Goal: Task Accomplishment & Management: Manage account settings

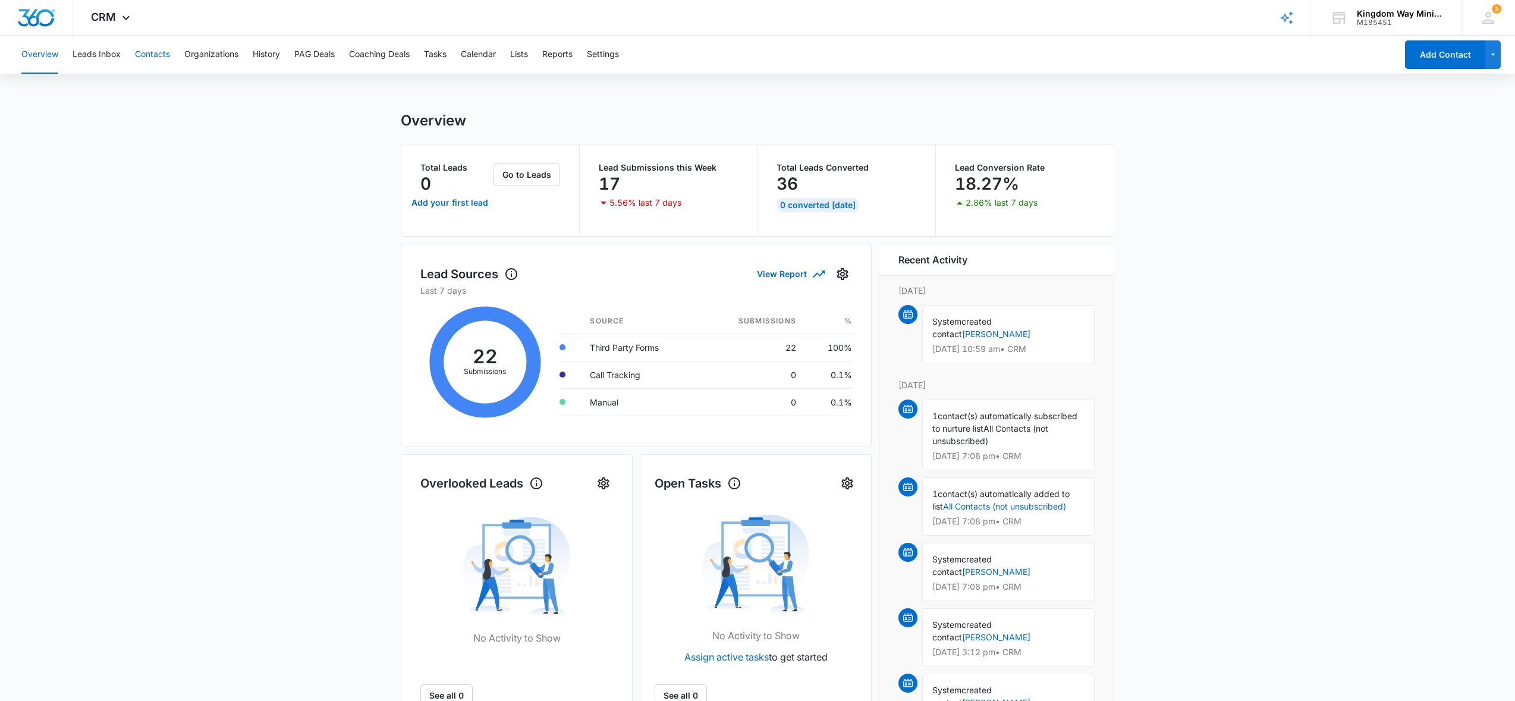
click at [166, 58] on button "Contacts" at bounding box center [152, 55] width 35 height 38
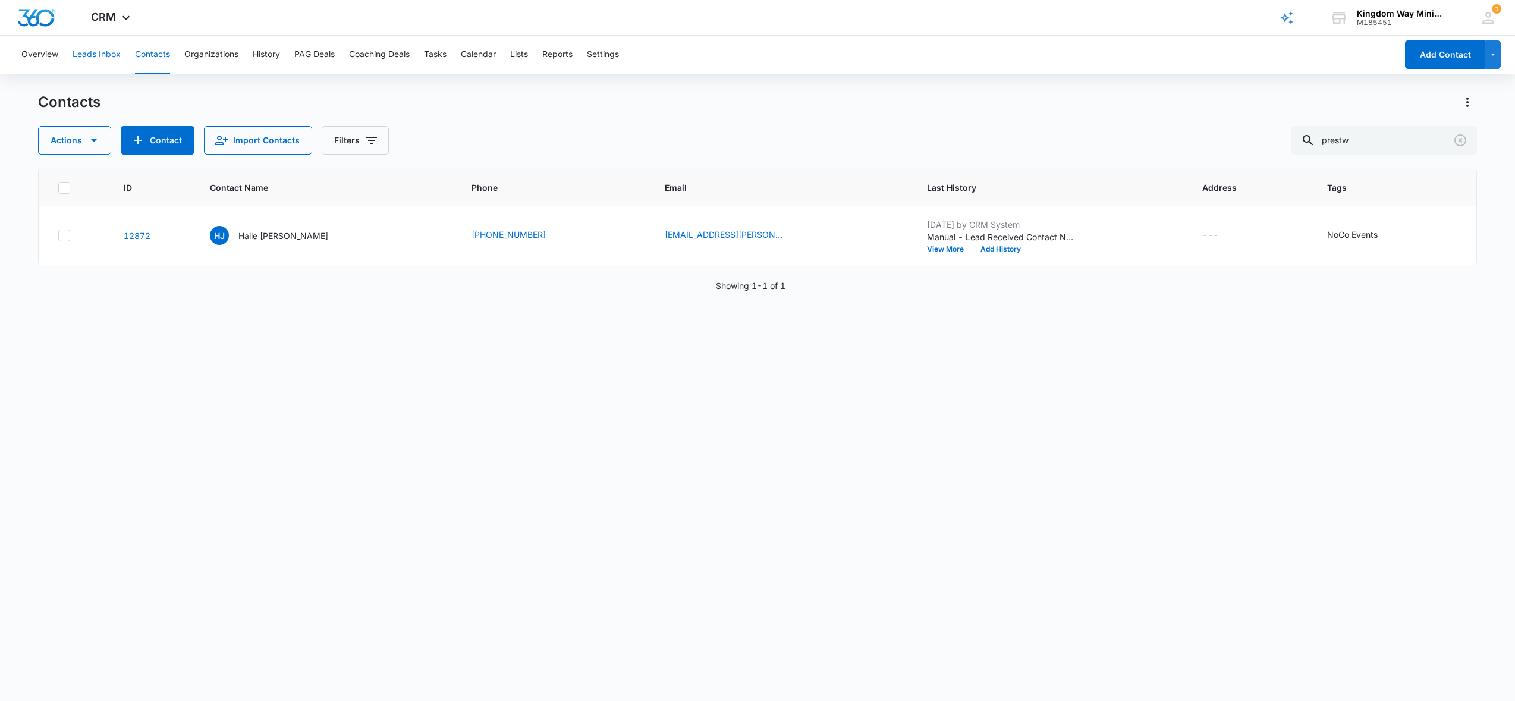
click at [102, 54] on button "Leads Inbox" at bounding box center [97, 55] width 48 height 38
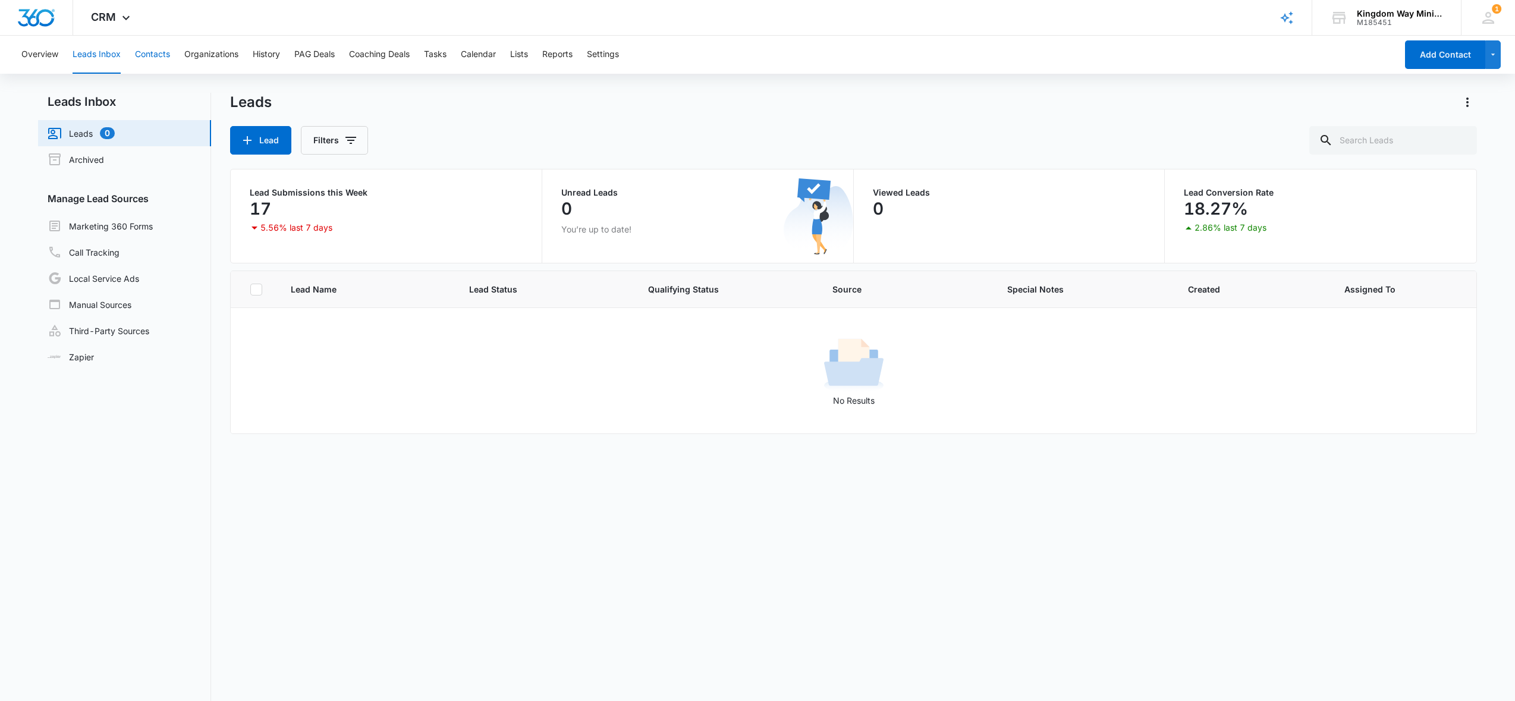
click at [155, 49] on button "Contacts" at bounding box center [152, 55] width 35 height 38
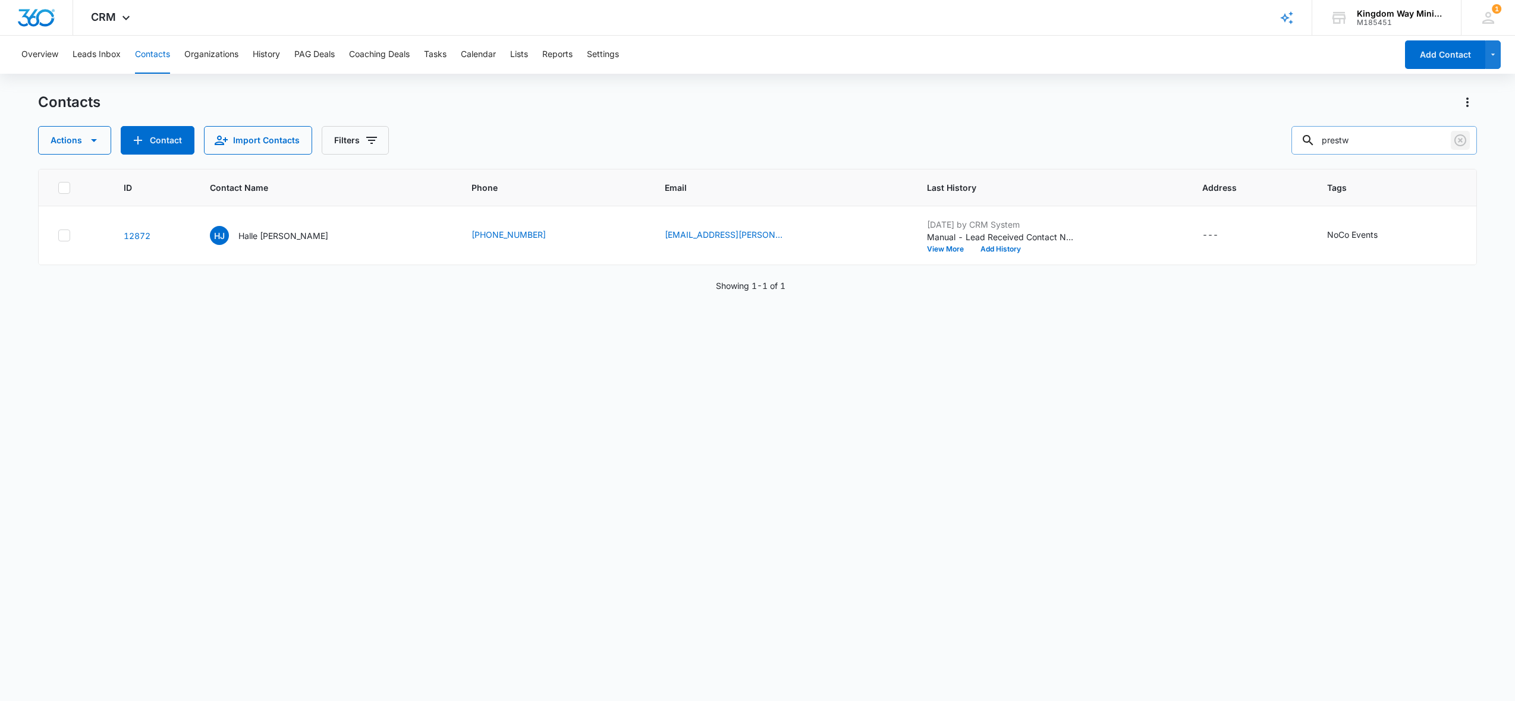
click at [1463, 142] on icon "Clear" at bounding box center [1460, 140] width 14 height 14
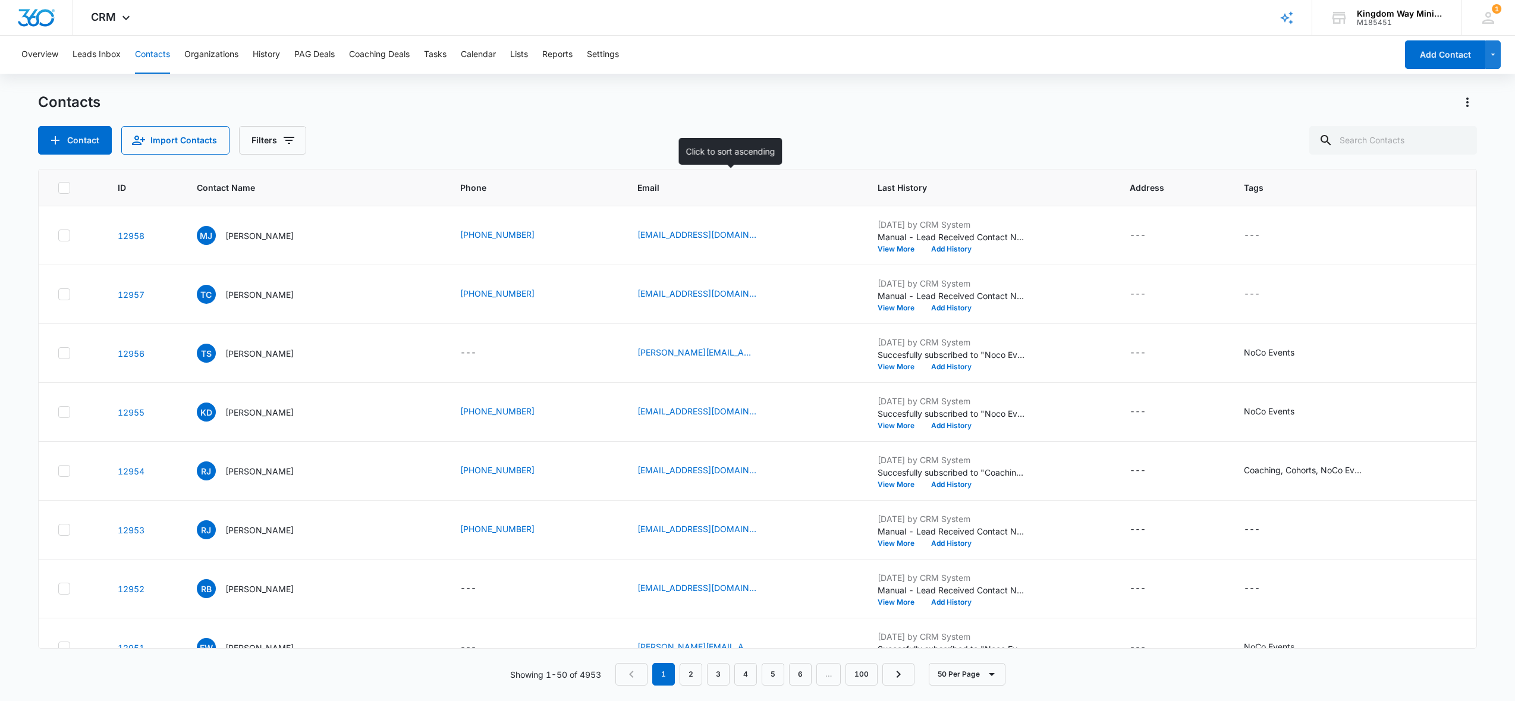
click at [637, 184] on span "Email" at bounding box center [734, 187] width 194 height 12
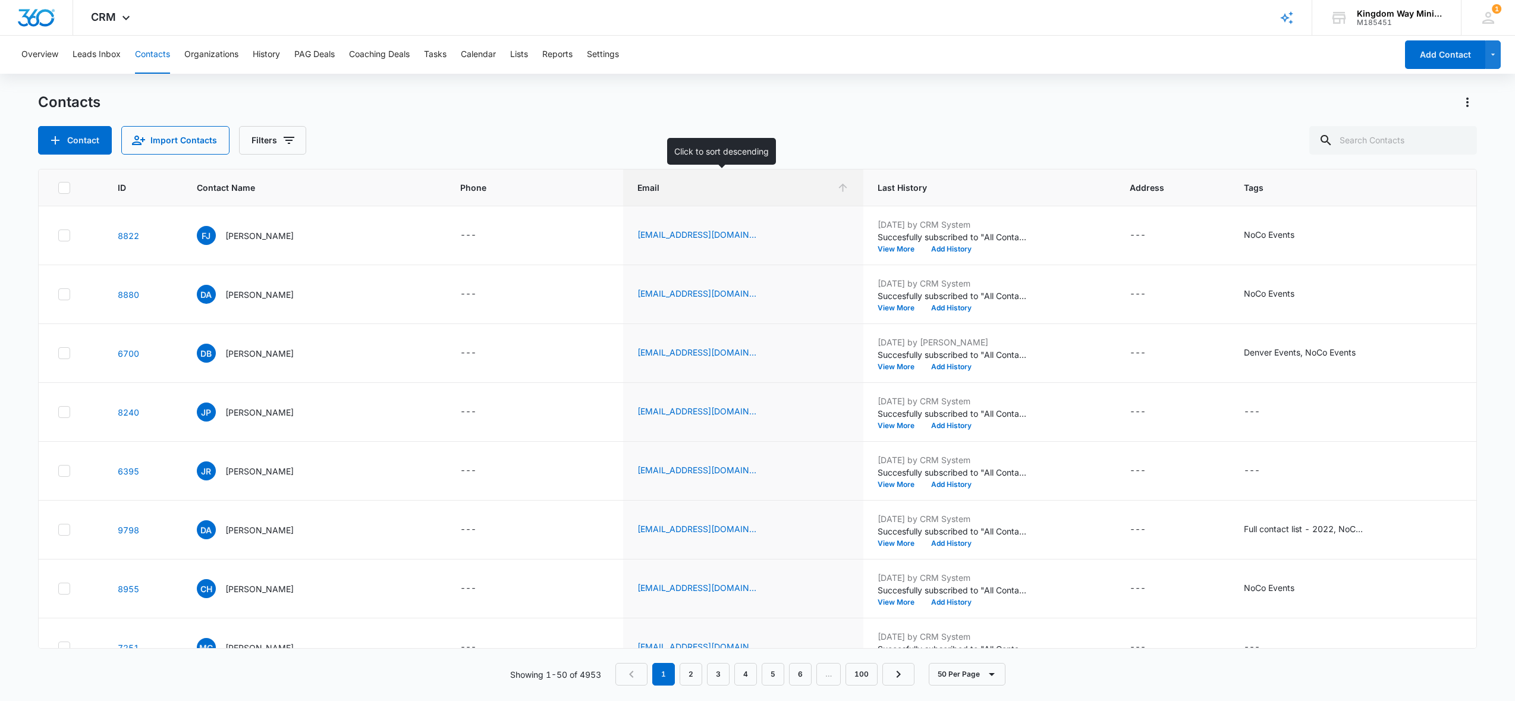
click at [837, 187] on icon at bounding box center [843, 187] width 12 height 12
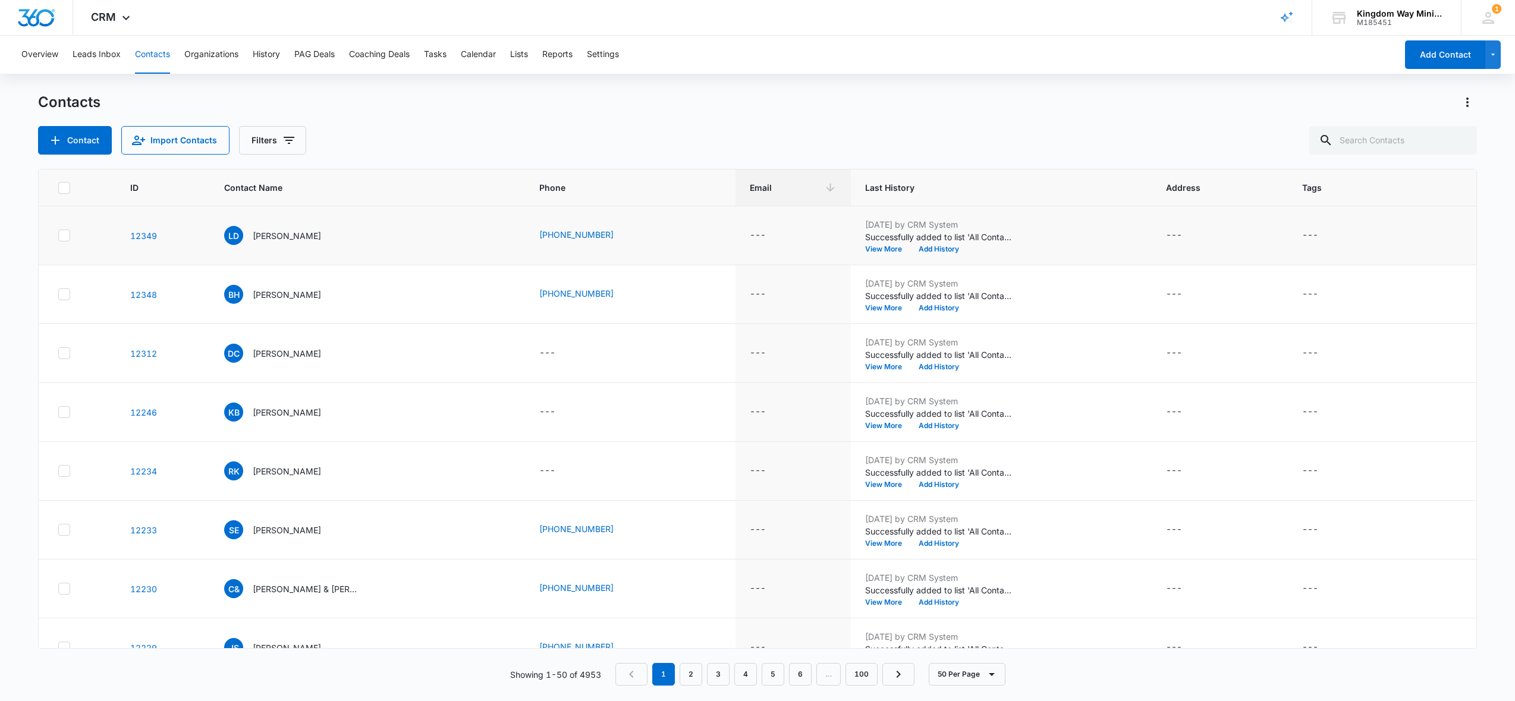
click at [64, 240] on icon at bounding box center [64, 235] width 11 height 11
click at [58, 236] on input "checkbox" at bounding box center [58, 235] width 1 height 1
checkbox input "true"
click at [67, 296] on icon at bounding box center [64, 294] width 11 height 11
click at [58, 295] on input "checkbox" at bounding box center [58, 294] width 1 height 1
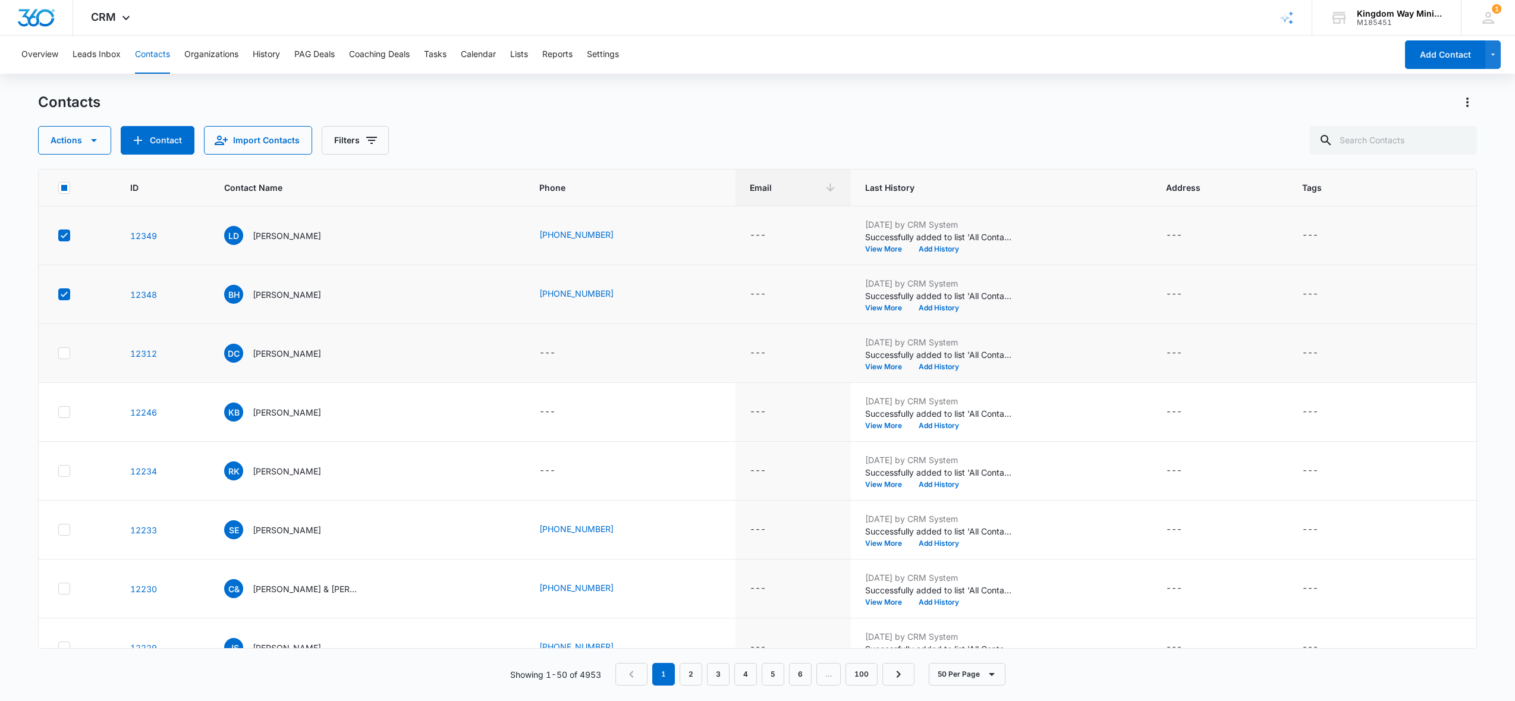
click at [67, 351] on icon at bounding box center [64, 352] width 7 height 5
click at [58, 353] on input "checkbox" at bounding box center [58, 353] width 1 height 1
click at [67, 413] on icon at bounding box center [64, 412] width 11 height 11
click at [58, 413] on input "checkbox" at bounding box center [58, 412] width 1 height 1
click at [67, 473] on icon at bounding box center [64, 471] width 11 height 11
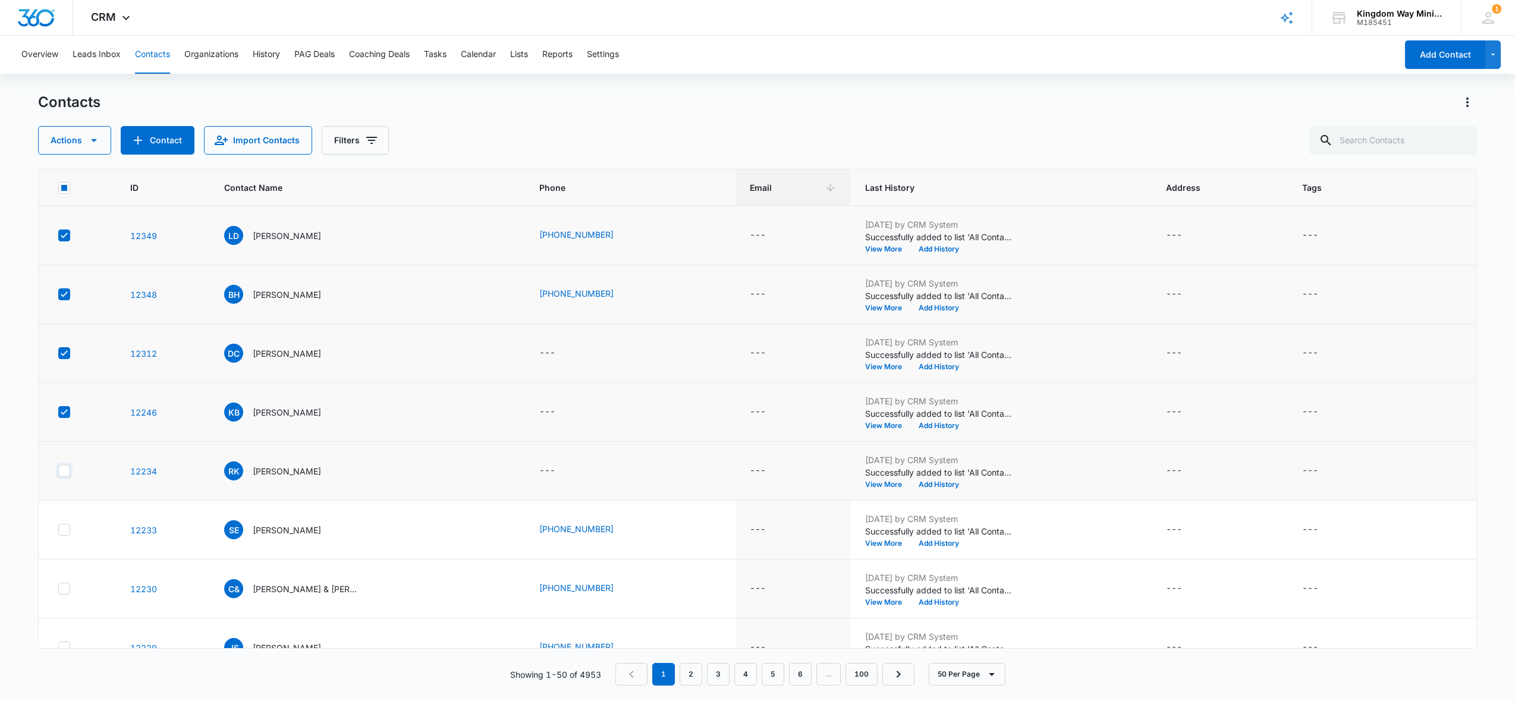
click at [58, 472] on input "checkbox" at bounding box center [58, 471] width 1 height 1
click at [66, 531] on icon at bounding box center [64, 530] width 11 height 11
click at [58, 530] on input "checkbox" at bounding box center [58, 530] width 1 height 1
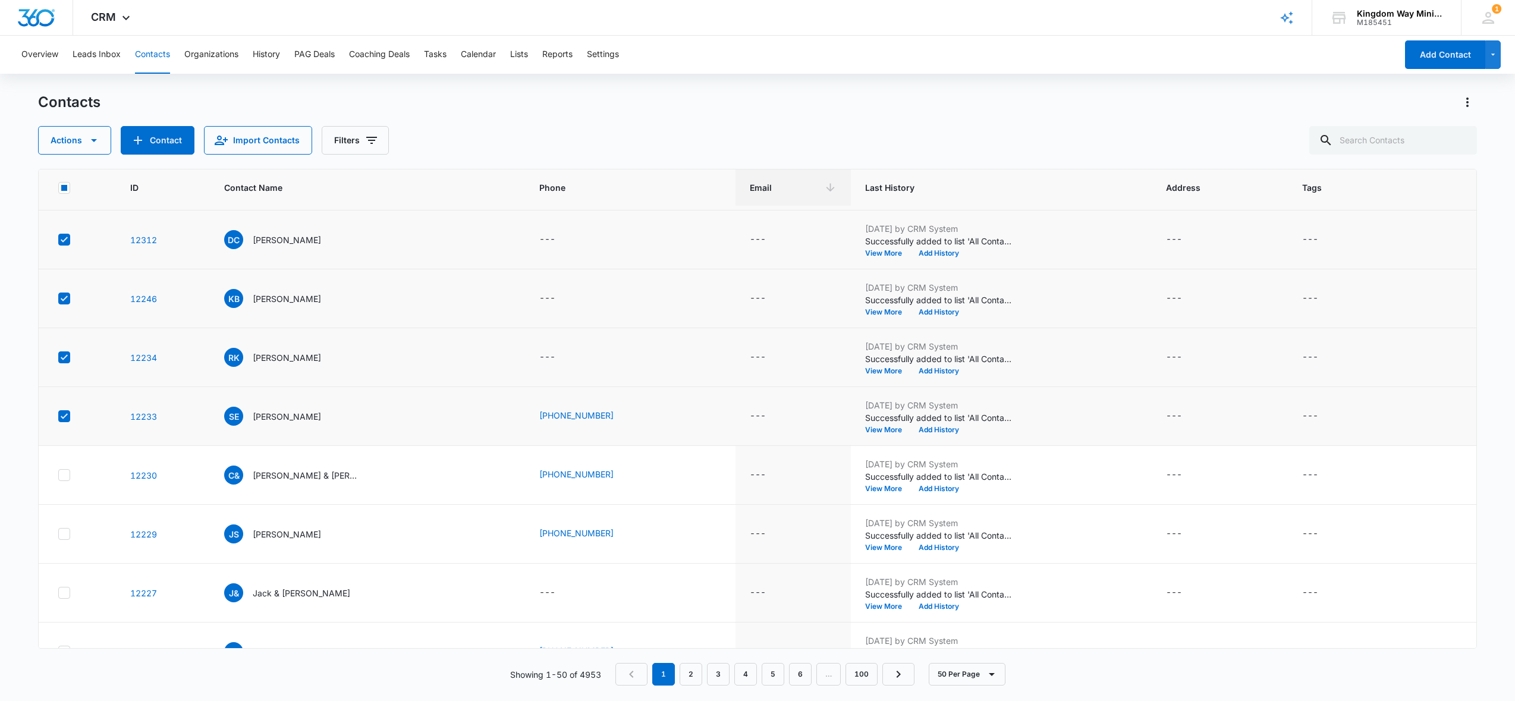
scroll to position [147, 0]
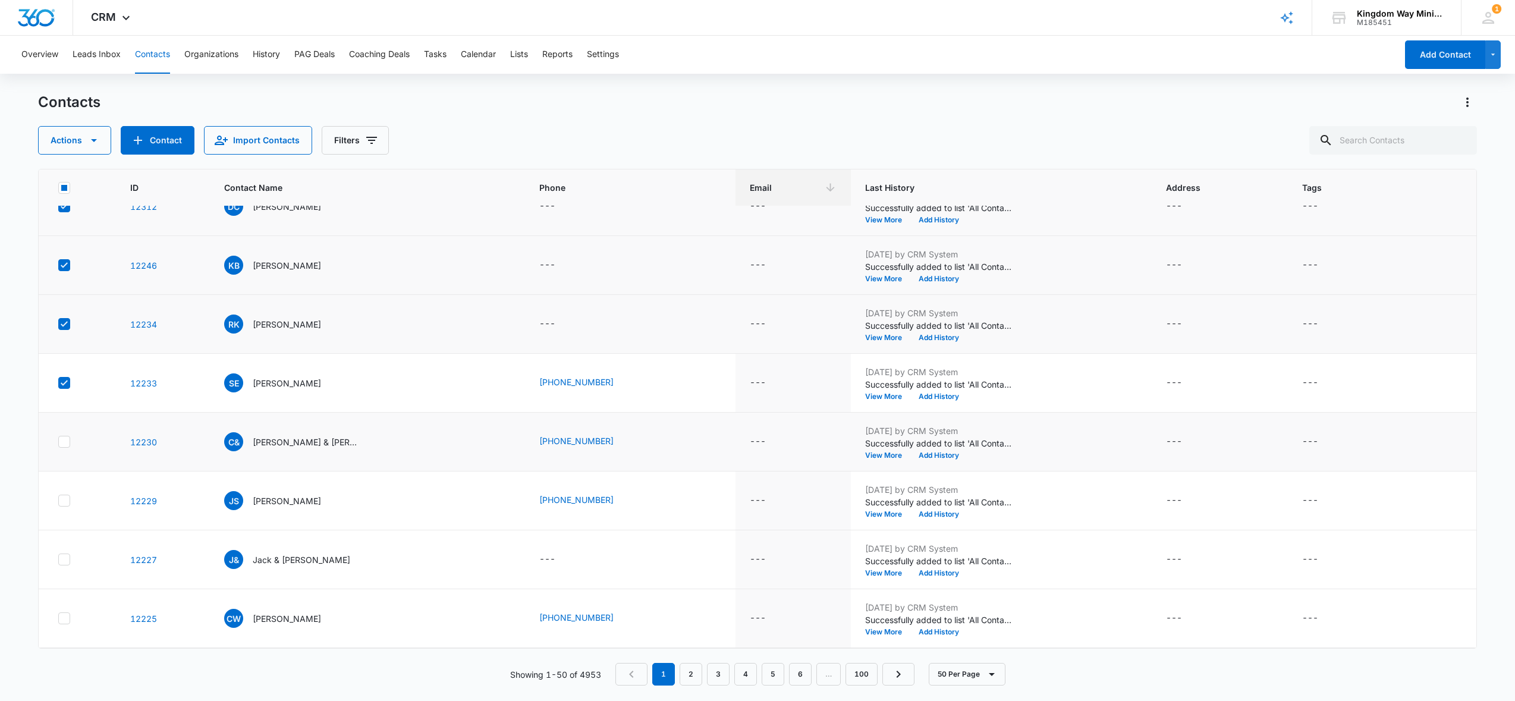
click at [64, 444] on icon at bounding box center [64, 441] width 11 height 11
click at [58, 442] on input "checkbox" at bounding box center [58, 442] width 1 height 1
click at [64, 502] on icon at bounding box center [64, 500] width 11 height 11
click at [58, 501] on input "checkbox" at bounding box center [58, 501] width 1 height 1
click at [65, 565] on div at bounding box center [64, 560] width 12 height 12
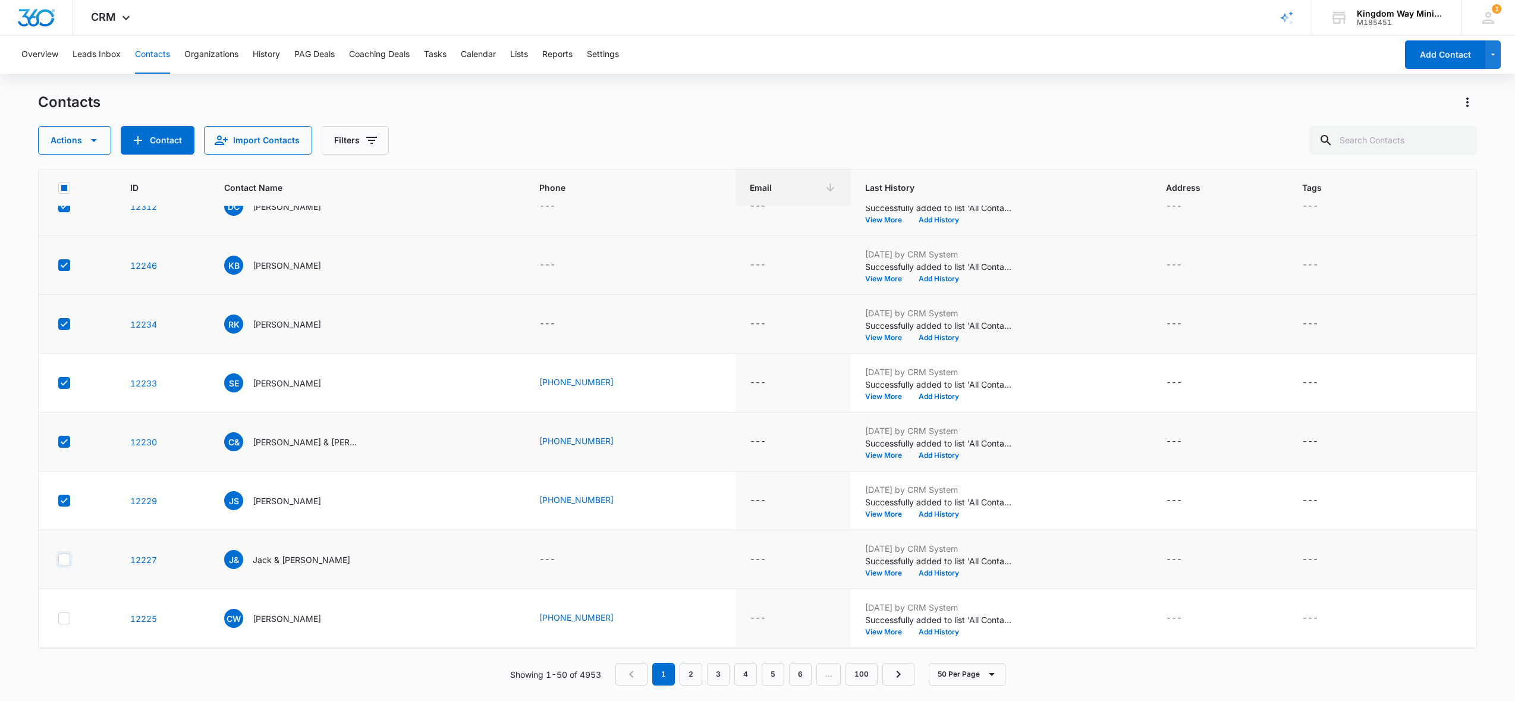
click at [58, 560] on input "checkbox" at bounding box center [58, 560] width 1 height 1
click at [65, 617] on icon at bounding box center [64, 618] width 11 height 11
click at [58, 618] on input "checkbox" at bounding box center [58, 618] width 1 height 1
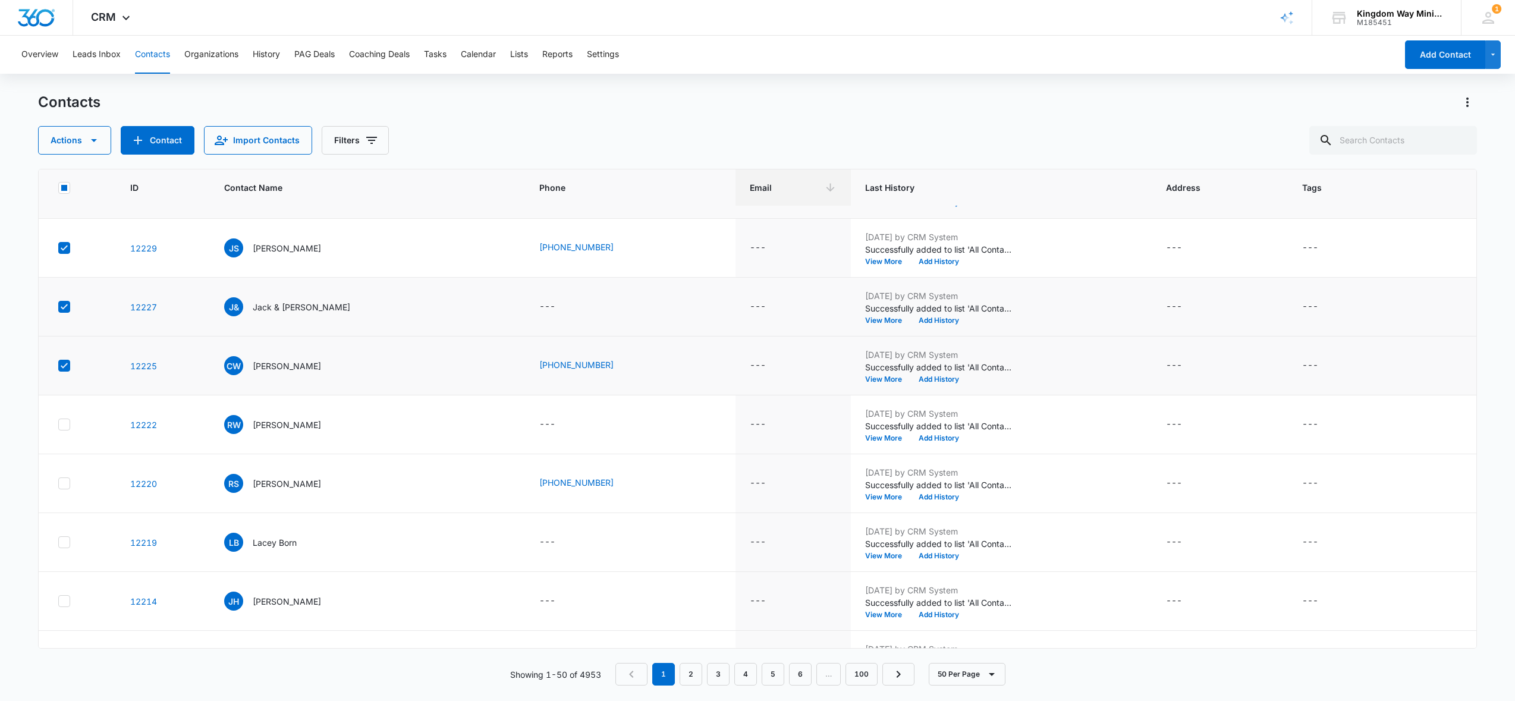
scroll to position [415, 0]
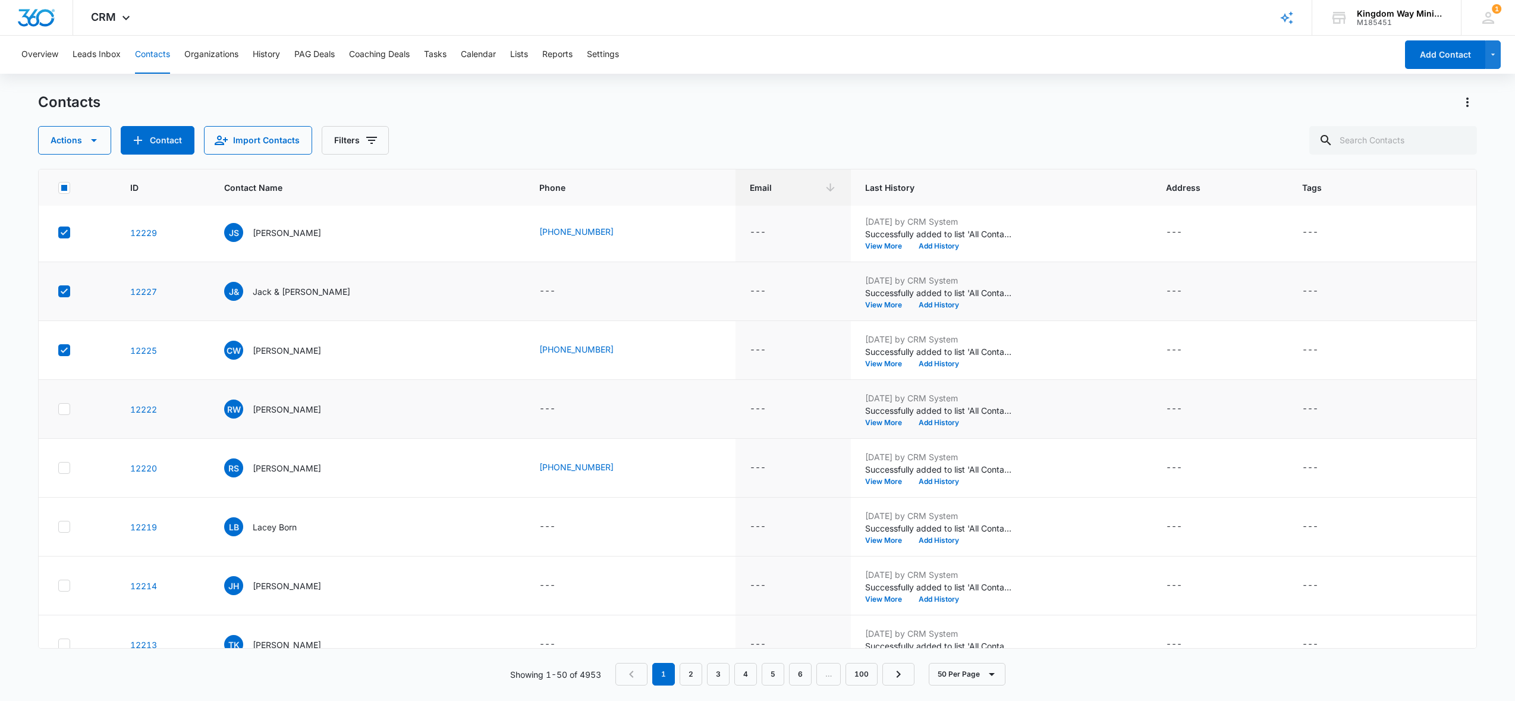
click at [64, 408] on icon at bounding box center [64, 409] width 11 height 11
click at [58, 409] on input "checkbox" at bounding box center [58, 409] width 1 height 1
click at [64, 465] on icon at bounding box center [64, 468] width 11 height 11
click at [58, 468] on input "checkbox" at bounding box center [58, 468] width 1 height 1
click at [64, 527] on icon at bounding box center [64, 526] width 7 height 5
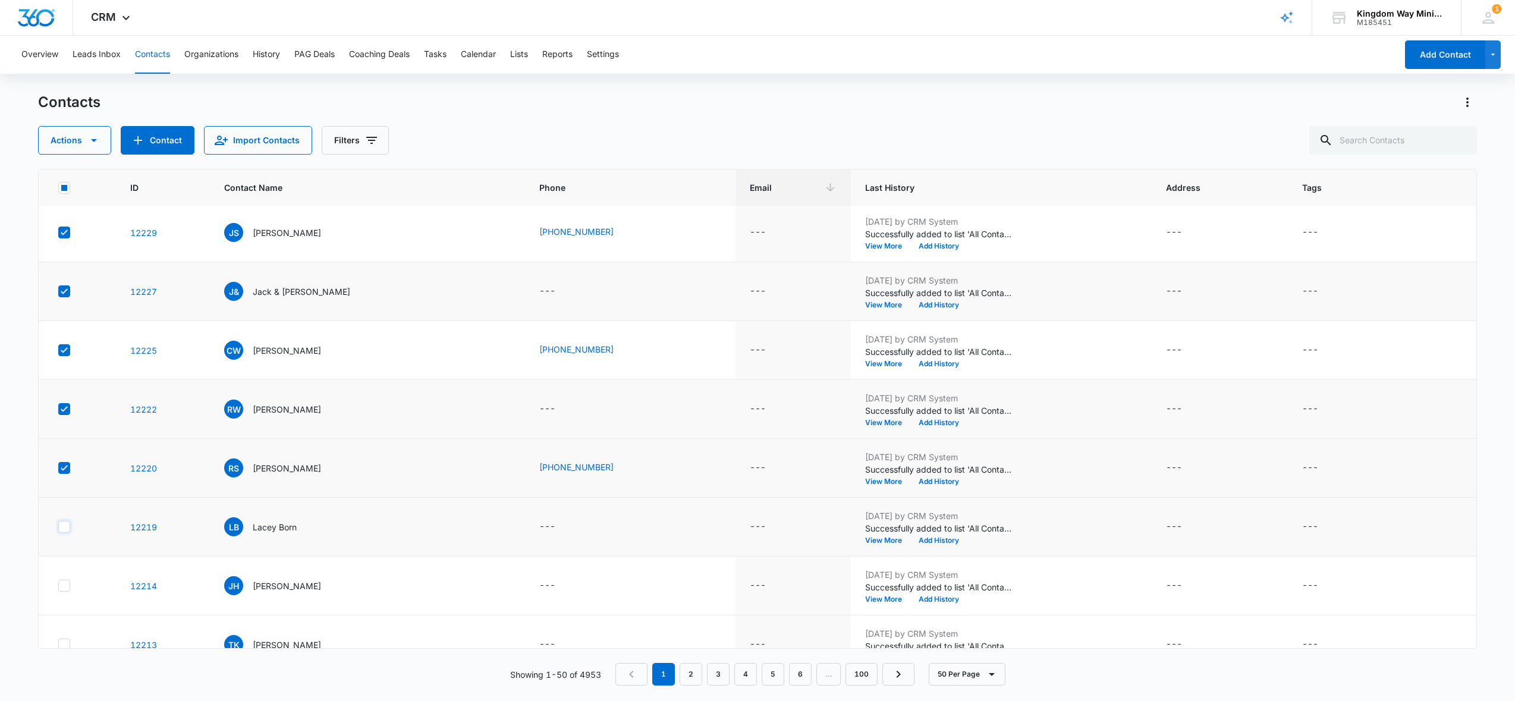
click at [58, 527] on input "checkbox" at bounding box center [58, 527] width 1 height 1
click at [64, 589] on icon at bounding box center [64, 585] width 11 height 11
click at [58, 586] on input "checkbox" at bounding box center [58, 586] width 1 height 1
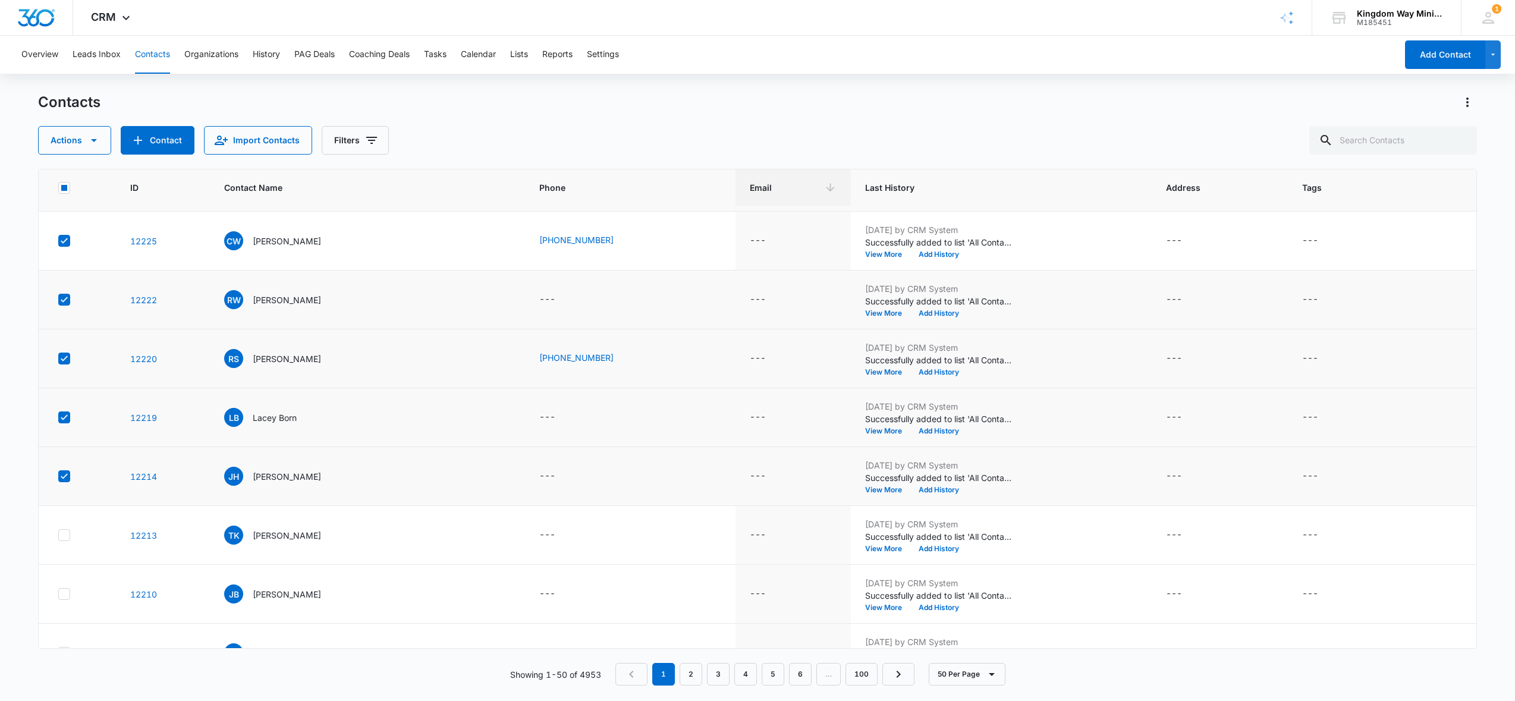
scroll to position [738, 0]
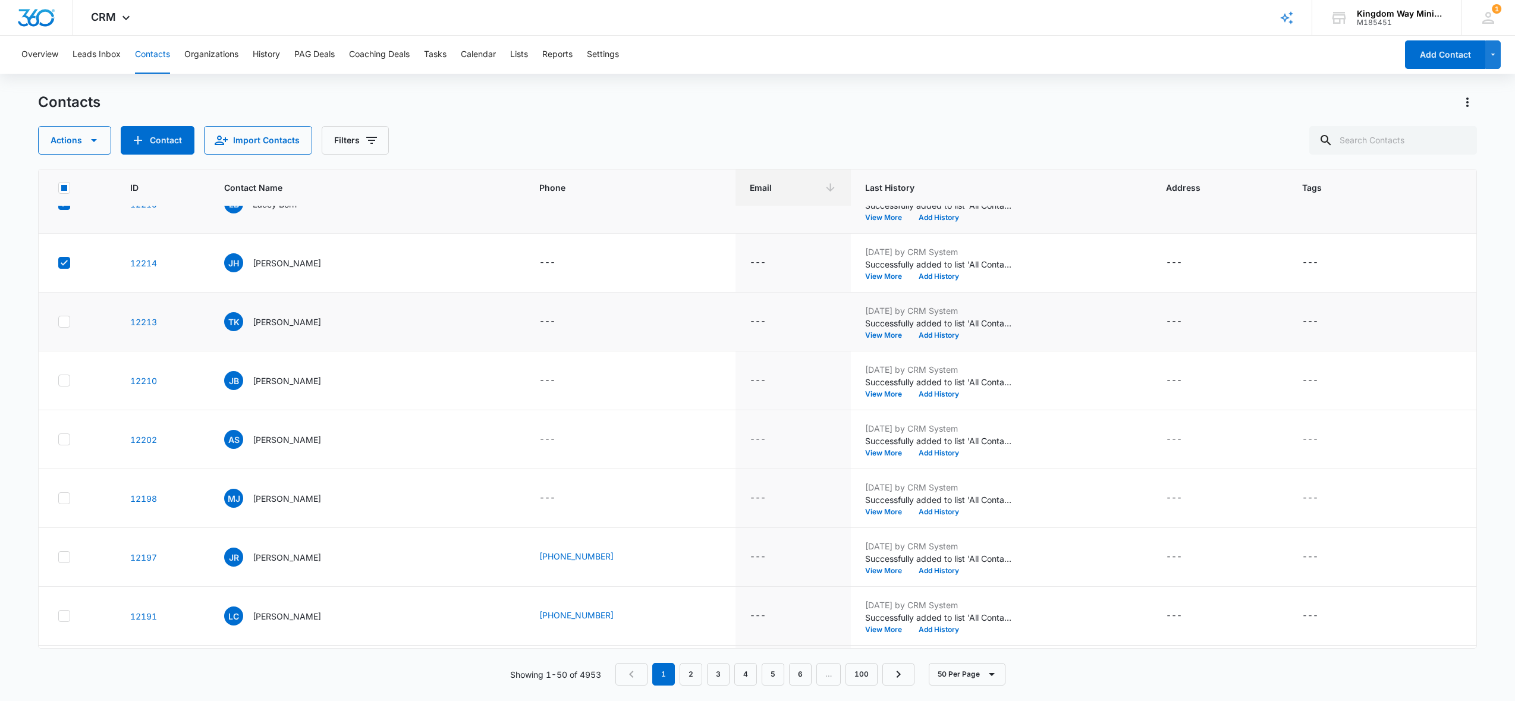
click at [62, 322] on icon at bounding box center [64, 321] width 7 height 5
click at [58, 322] on input "checkbox" at bounding box center [58, 322] width 1 height 1
checkbox input "true"
click at [66, 383] on icon at bounding box center [64, 380] width 11 height 11
click at [58, 381] on input "checkbox" at bounding box center [58, 381] width 1 height 1
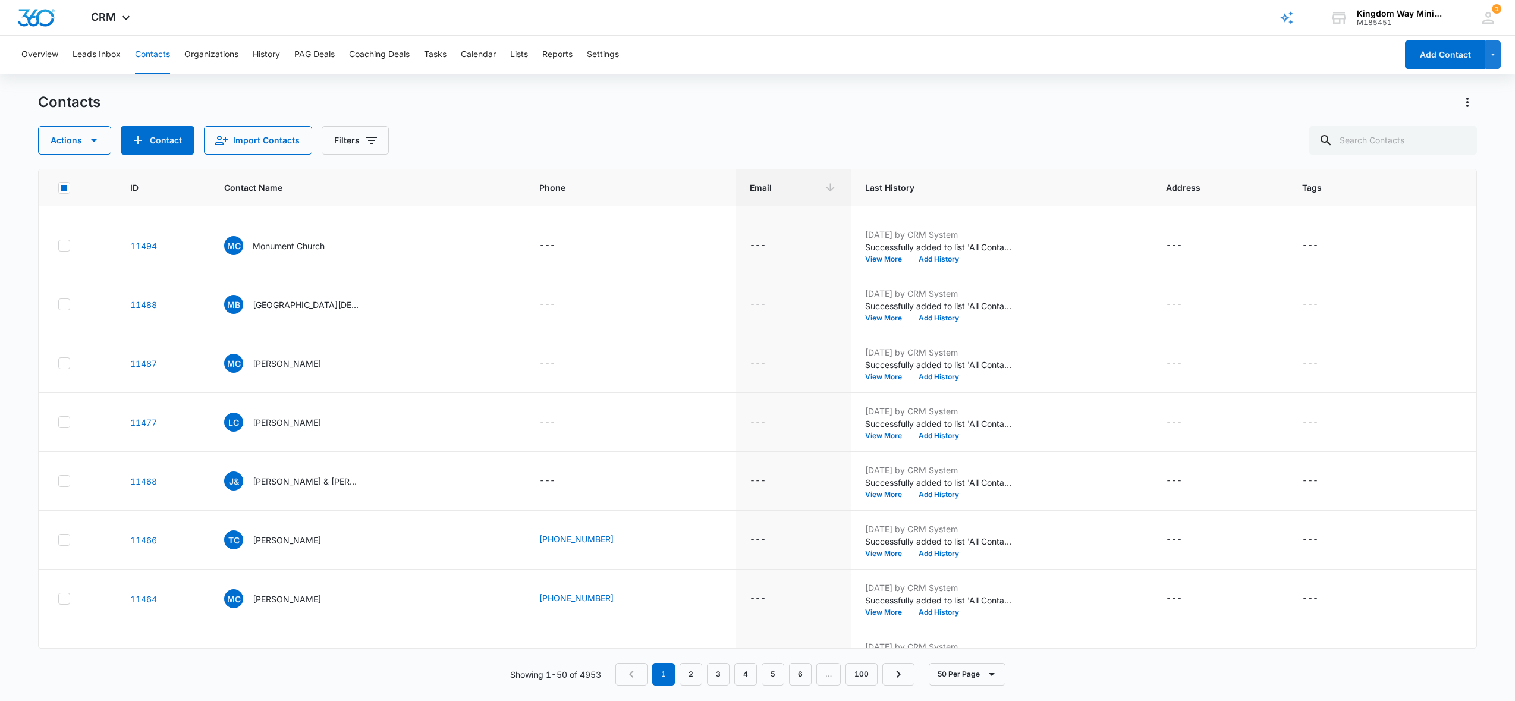
scroll to position [2501, 0]
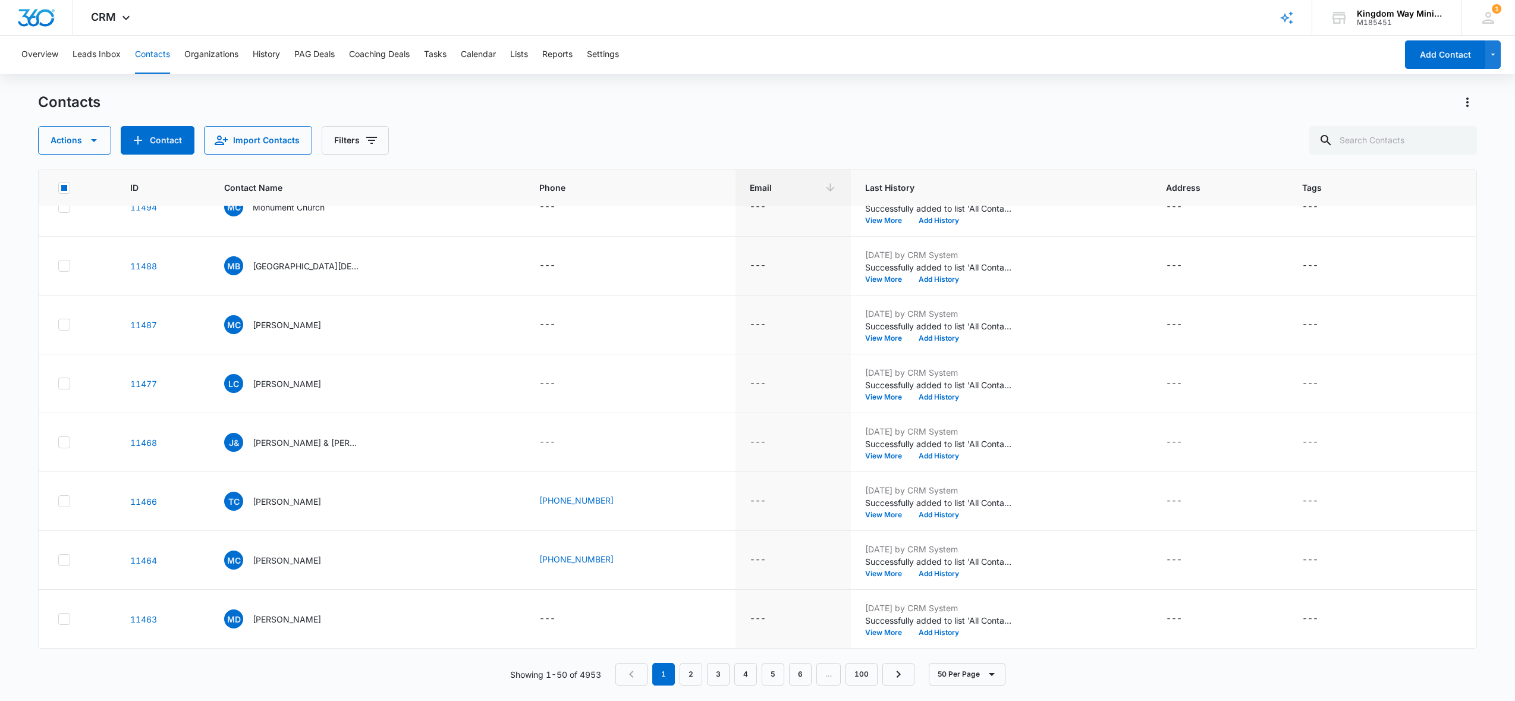
click at [66, 190] on rect at bounding box center [64, 188] width 6 height 6
click at [58, 188] on input "checkbox" at bounding box center [58, 187] width 1 height 1
click at [98, 140] on icon "button" at bounding box center [94, 140] width 14 height 14
click at [87, 250] on div "Delete" at bounding box center [80, 250] width 54 height 8
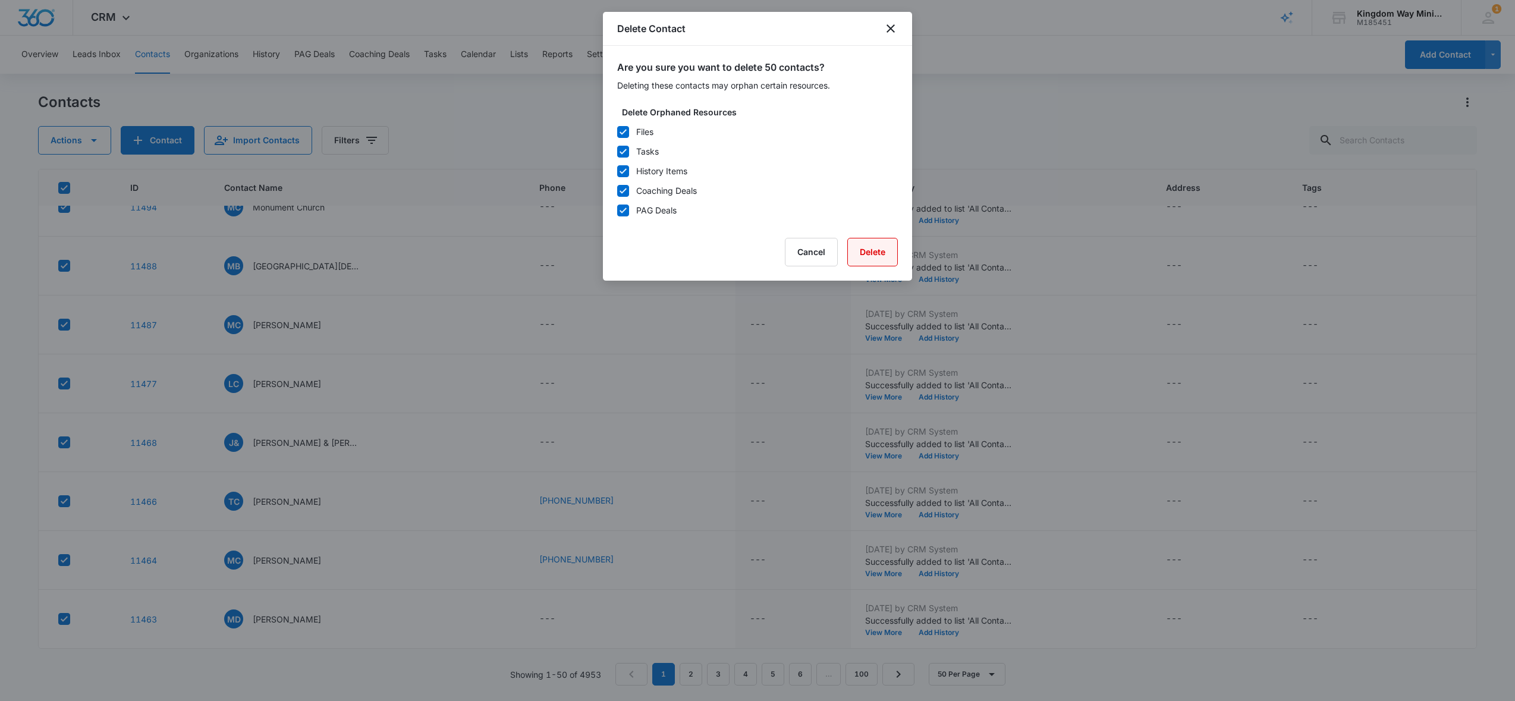
click at [884, 252] on button "Delete" at bounding box center [872, 252] width 51 height 29
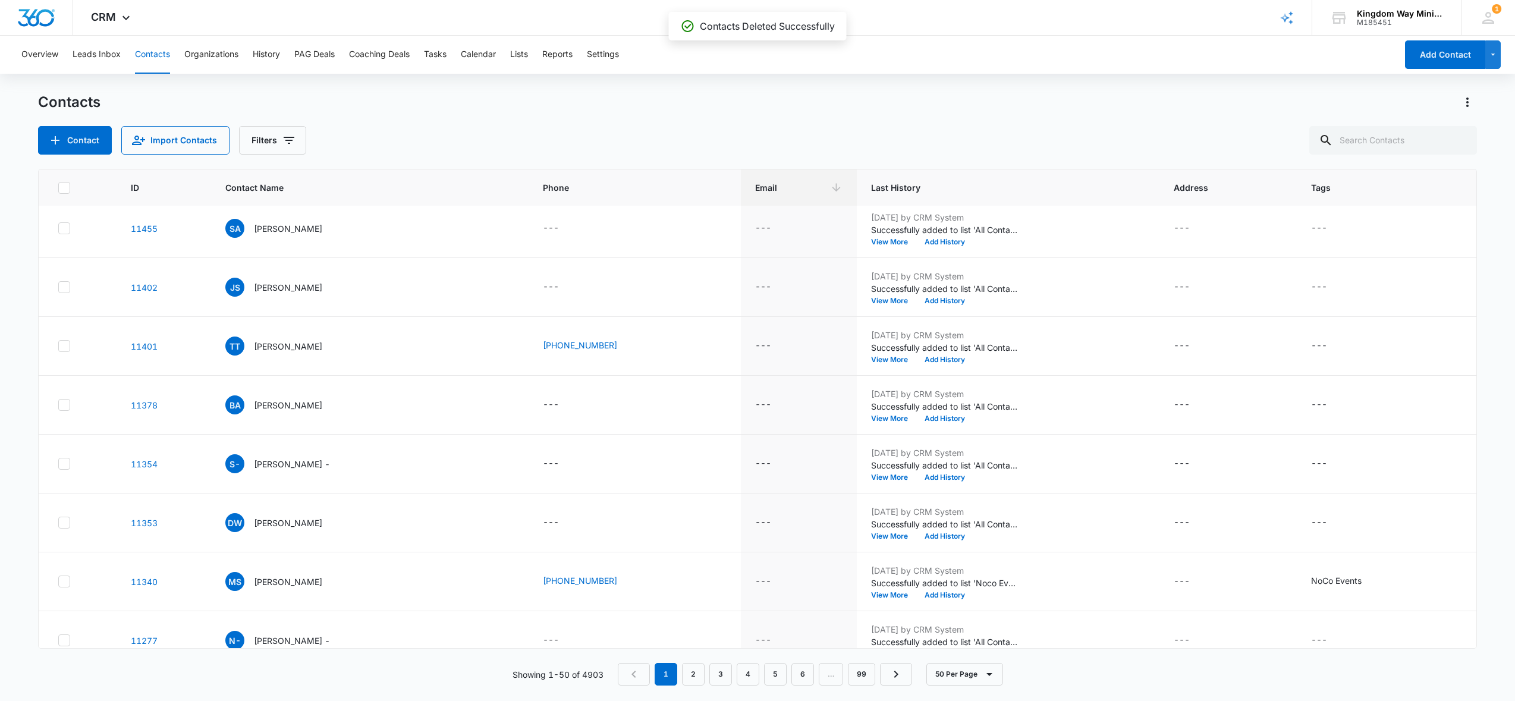
scroll to position [0, 0]
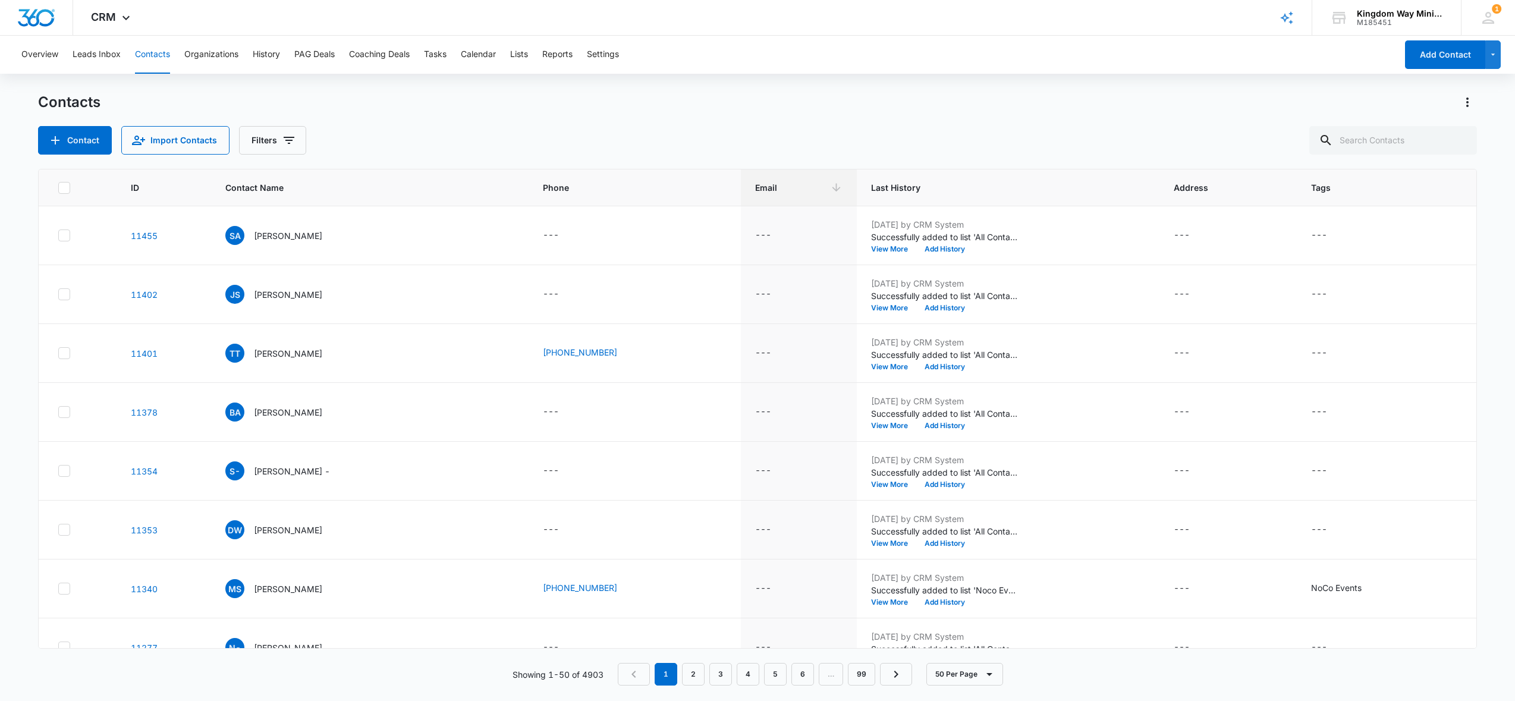
click at [65, 189] on icon at bounding box center [64, 188] width 11 height 11
click at [58, 188] on input "checkbox" at bounding box center [58, 187] width 1 height 1
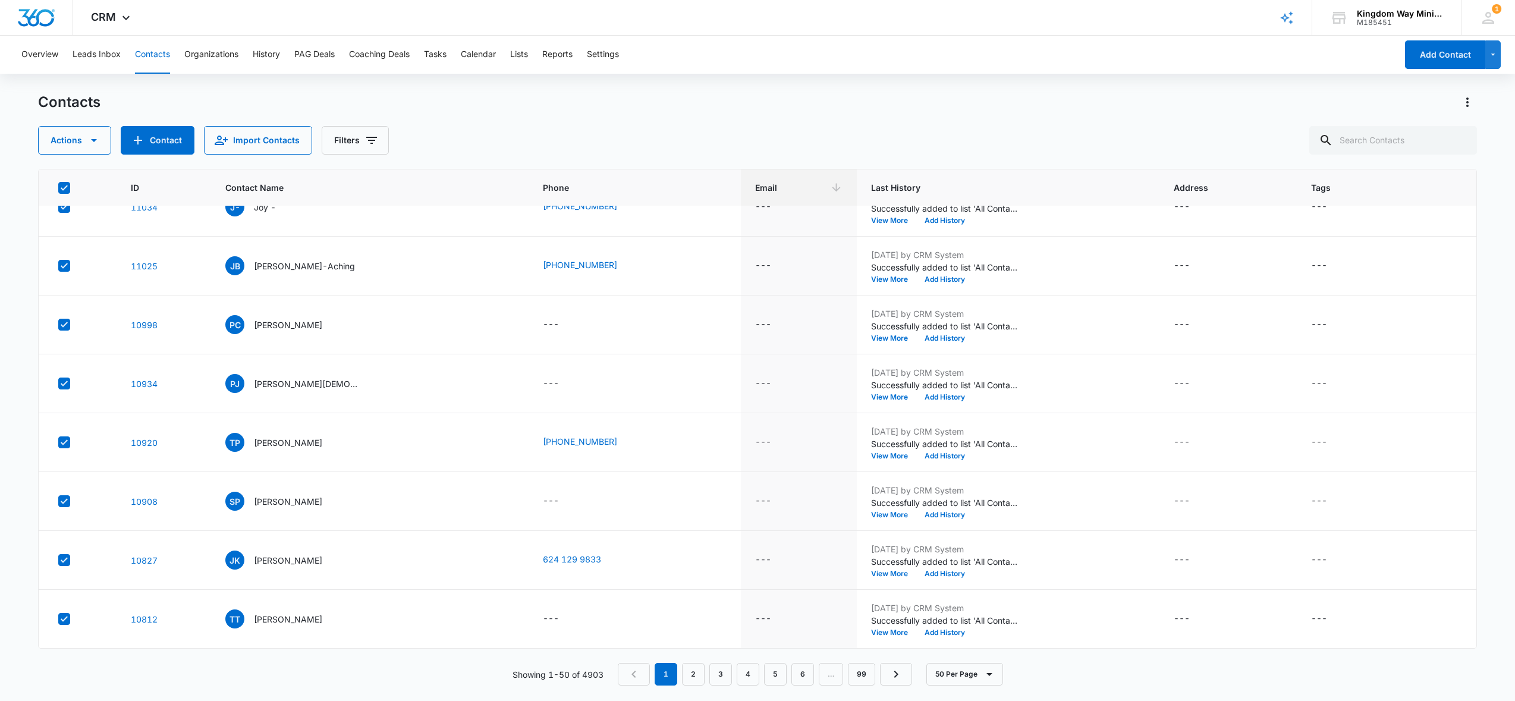
scroll to position [2501, 0]
click at [91, 146] on icon "button" at bounding box center [94, 140] width 14 height 14
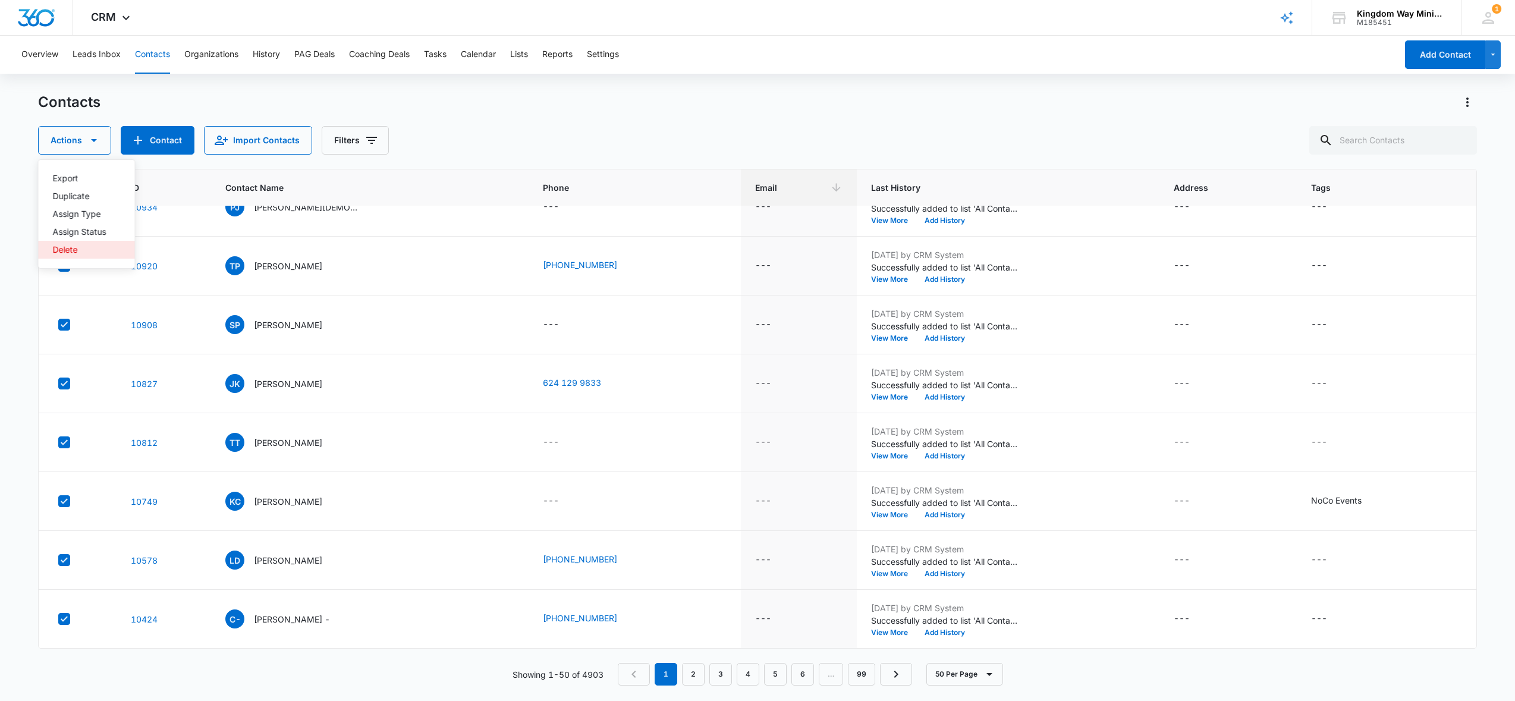
click at [74, 252] on div "Delete" at bounding box center [80, 250] width 54 height 8
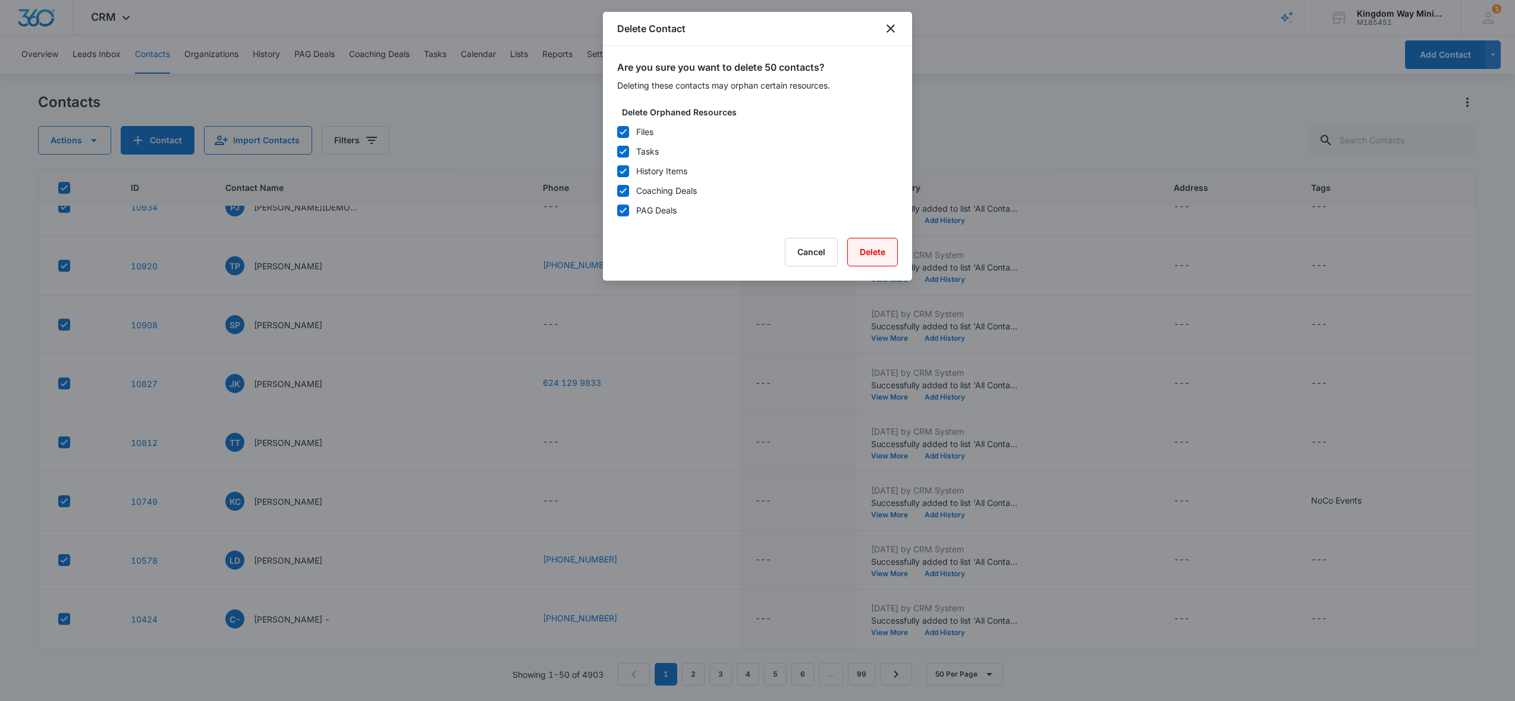
click at [868, 255] on button "Delete" at bounding box center [872, 252] width 51 height 29
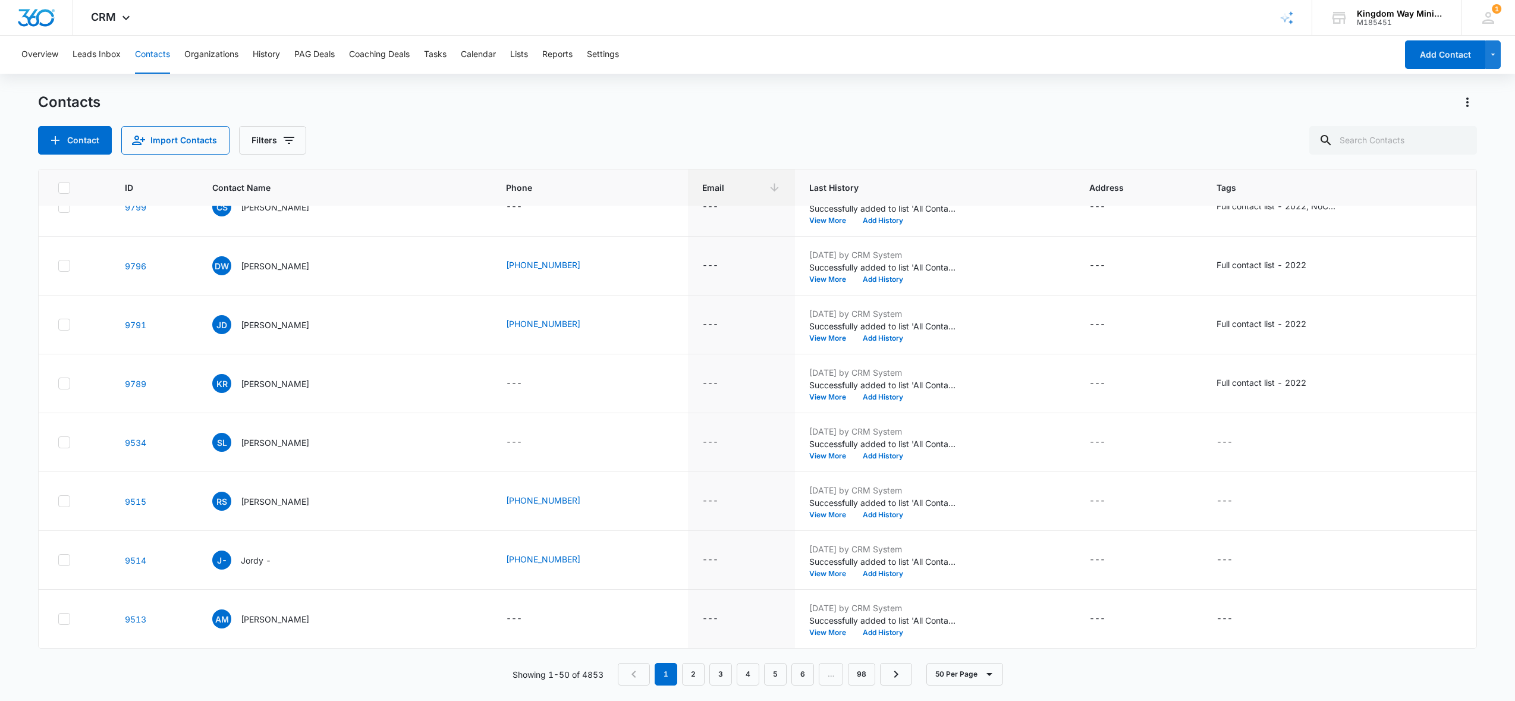
click at [64, 180] on th at bounding box center [75, 187] width 73 height 37
click at [65, 189] on icon at bounding box center [64, 188] width 11 height 11
click at [58, 188] on input "checkbox" at bounding box center [58, 187] width 1 height 1
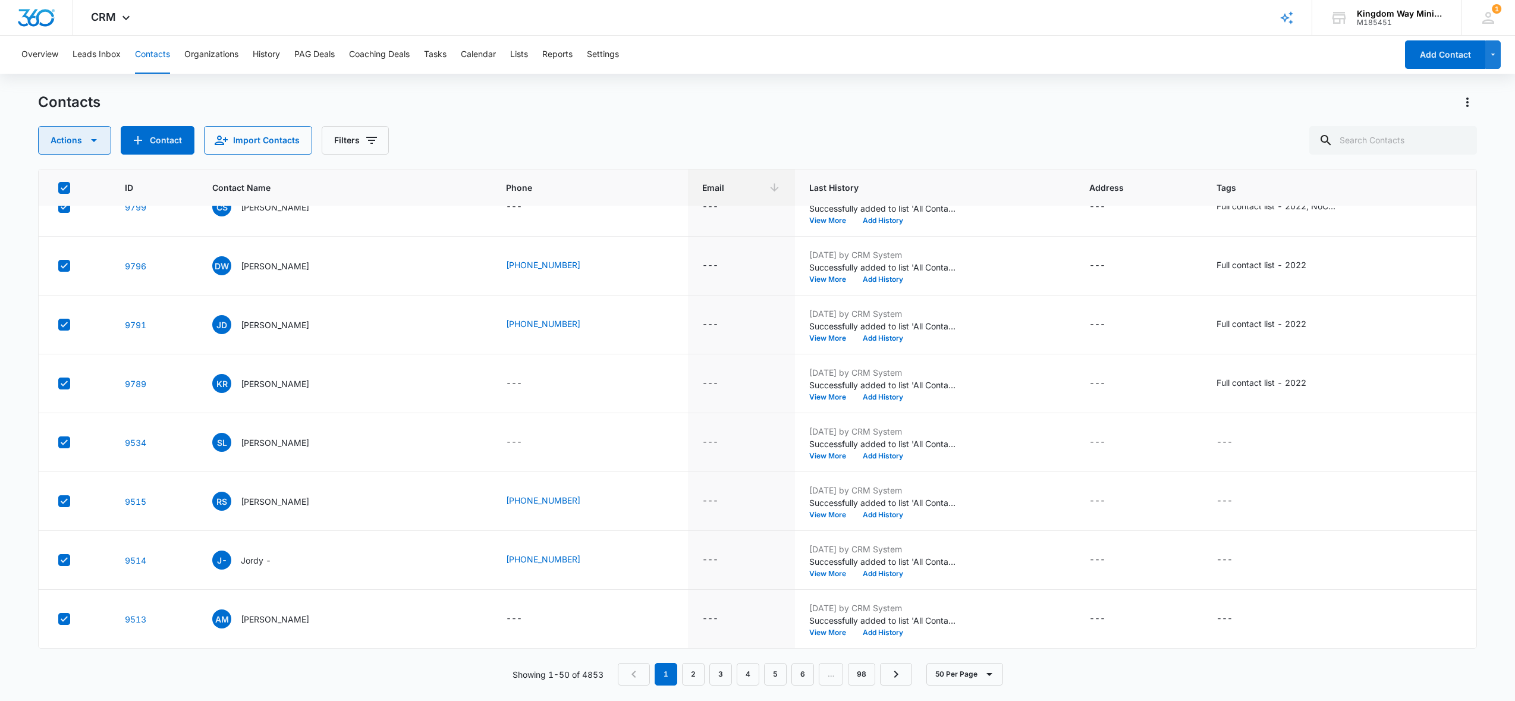
click at [69, 136] on button "Actions" at bounding box center [74, 140] width 73 height 29
click at [78, 253] on div "Delete" at bounding box center [80, 250] width 54 height 8
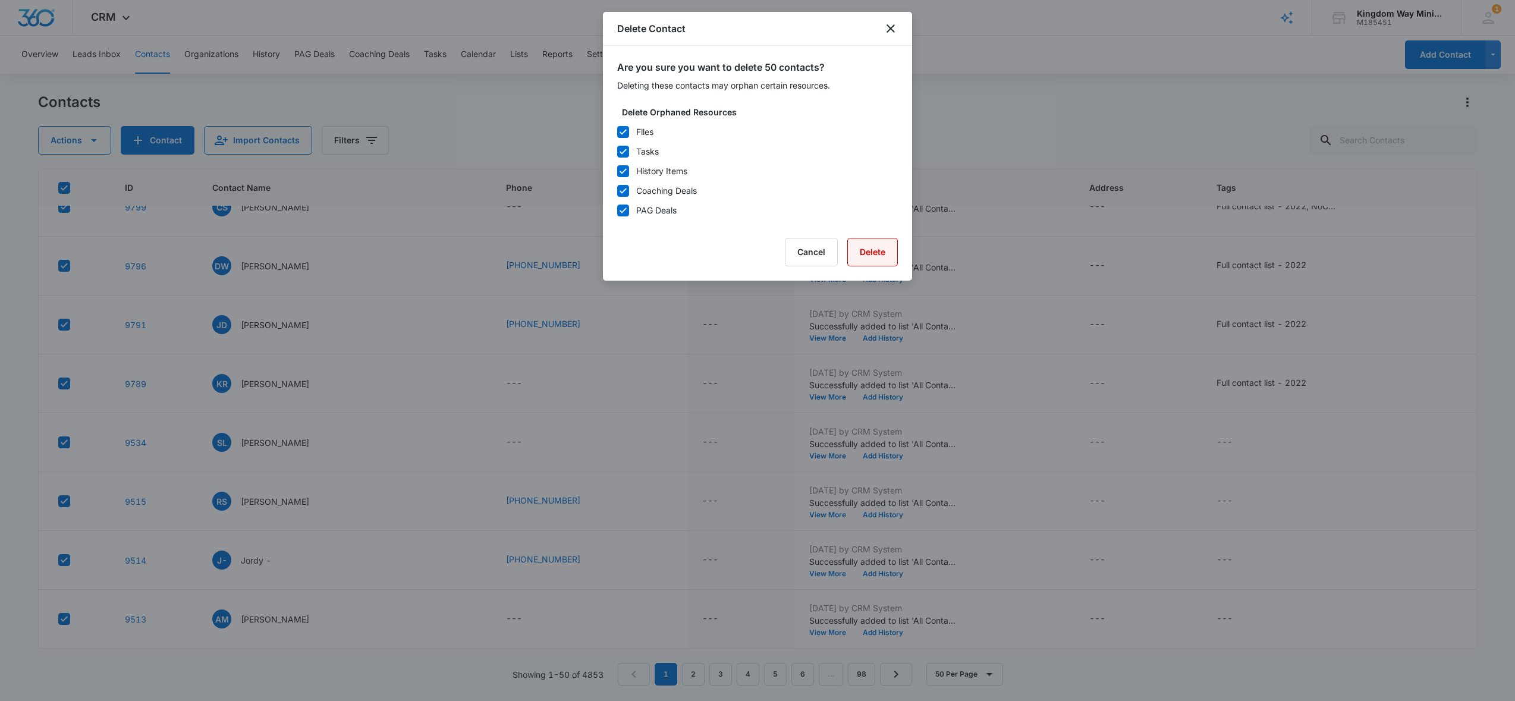
click at [871, 260] on button "Delete" at bounding box center [872, 252] width 51 height 29
